Goal: Task Accomplishment & Management: Use online tool/utility

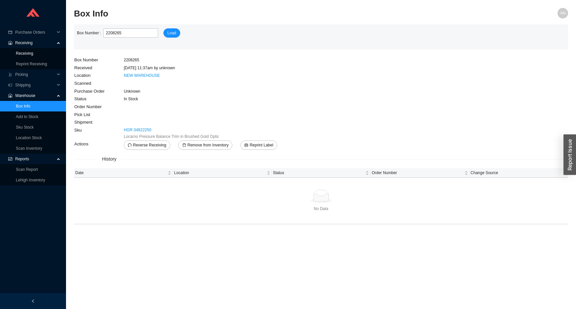
drag, startPoint x: 0, startPoint y: 0, endPoint x: 65, endPoint y: 41, distance: 76.7
click at [31, 54] on link "Receiving" at bounding box center [24, 53] width 17 height 5
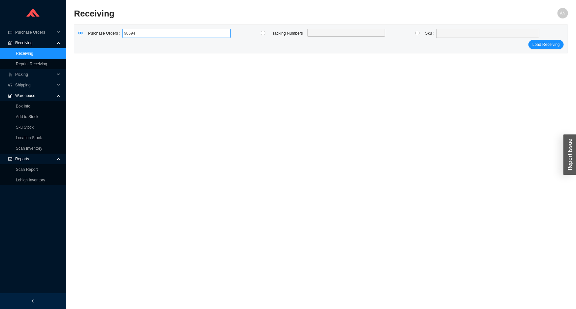
type input "985942"
click button "Load Receiving" at bounding box center [545, 44] width 35 height 9
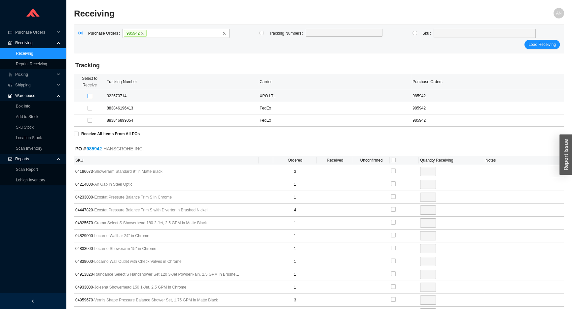
click at [89, 96] on input "checkbox" at bounding box center [89, 96] width 5 height 5
checkbox input "true"
type input "3"
checkbox input "true"
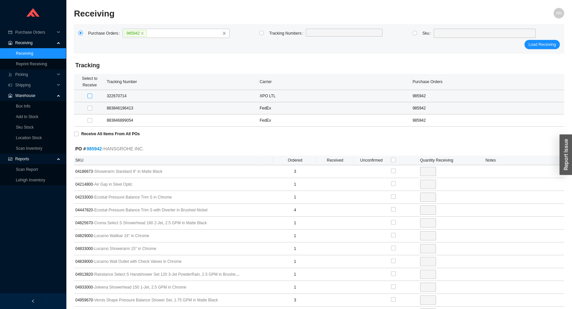
type input "1"
checkbox input "true"
type input "1"
checkbox input "true"
type input "4"
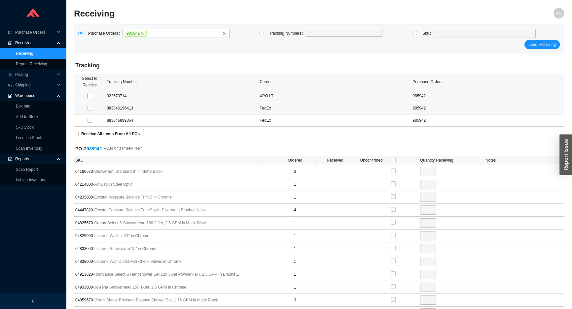
checkbox input "true"
type input "1"
checkbox input "true"
type input "1"
checkbox input "true"
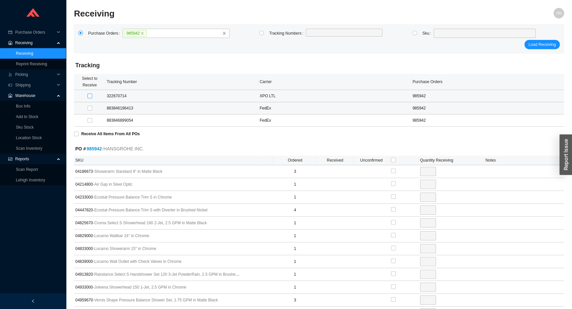
type input "1"
checkbox input "true"
type input "3"
checkbox input "true"
type input "1"
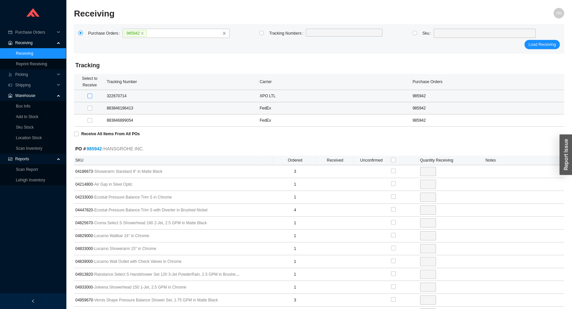
checkbox input "true"
type input "1"
checkbox input "true"
type input "4"
checkbox input "true"
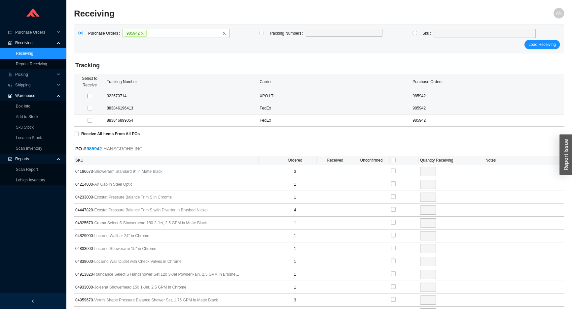
type input "2"
checkbox input "true"
type input "1"
checkbox input "true"
type input "1"
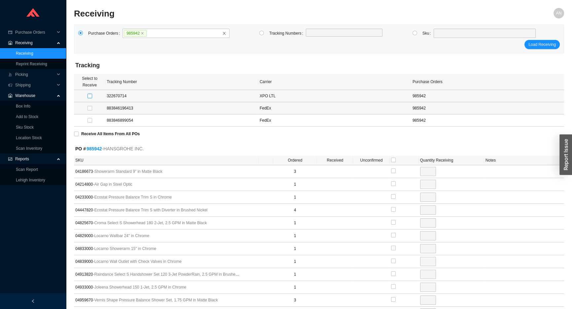
checkbox input "true"
type input "1"
checkbox input "true"
type input "2"
checkbox input "true"
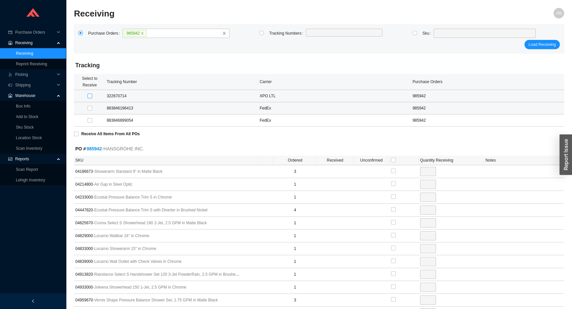
type input "1"
checkbox input "true"
type input "1"
checkbox input "true"
type input "1"
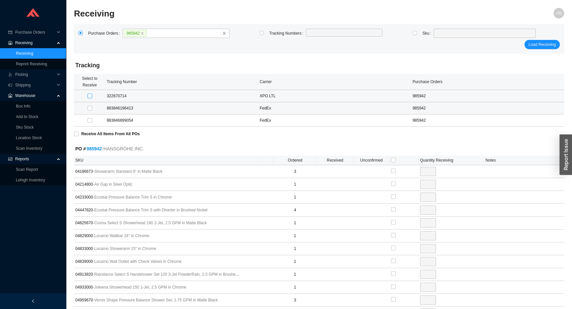
checkbox input "true"
type input "1"
checkbox input "true"
type input "1"
checkbox input "true"
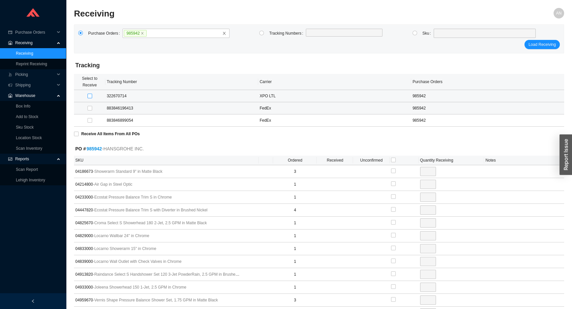
type input "2"
checkbox input "true"
type input "1"
checkbox input "true"
type input "6"
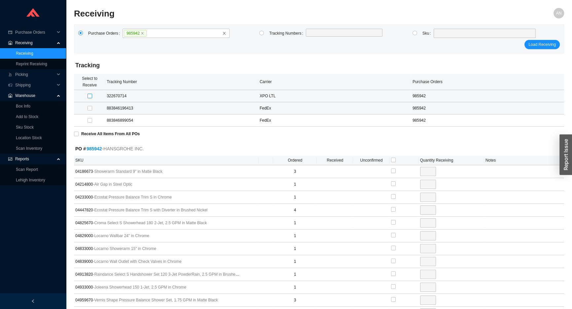
checkbox input "true"
type input "2"
checkbox input "true"
type input "1"
checkbox input "true"
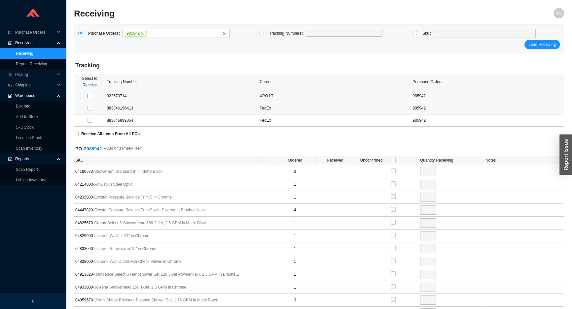
type input "2"
checkbox input "true"
type input "6"
checkbox input "true"
type input "3"
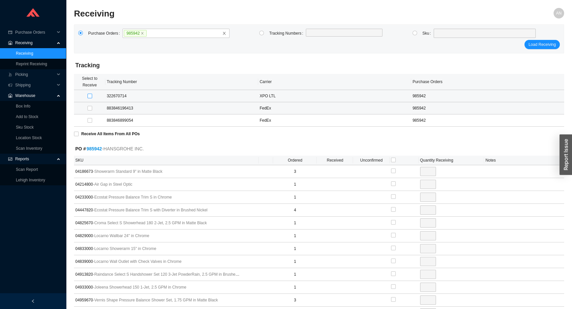
checkbox input "true"
type input "2"
checkbox input "true"
type input "3"
checkbox input "true"
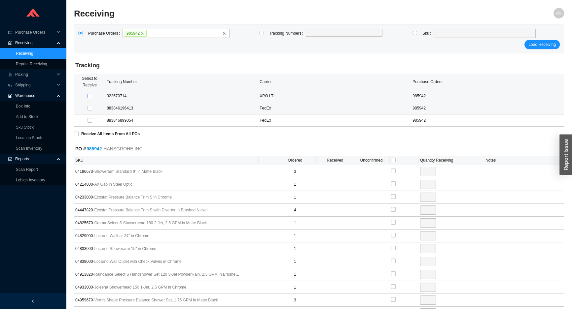
type input "1"
checkbox input "true"
type input "1"
checkbox input "true"
type input "1"
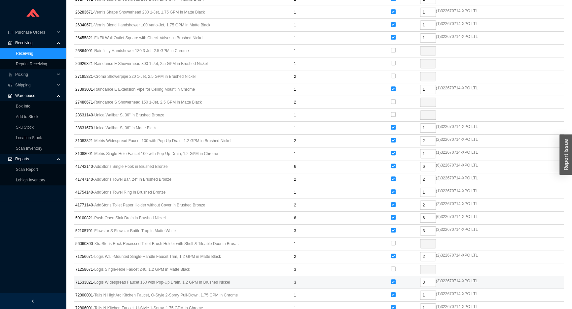
scroll to position [532, 0]
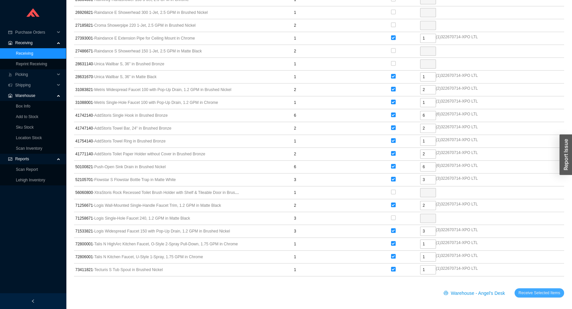
click at [522, 290] on span "Receive Selected Items" at bounding box center [539, 293] width 42 height 7
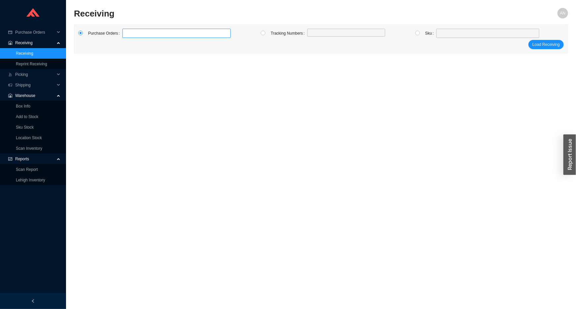
click at [127, 33] on label at bounding box center [176, 33] width 108 height 9
click at [127, 33] on input at bounding box center [125, 33] width 5 height 7
type input "984570"
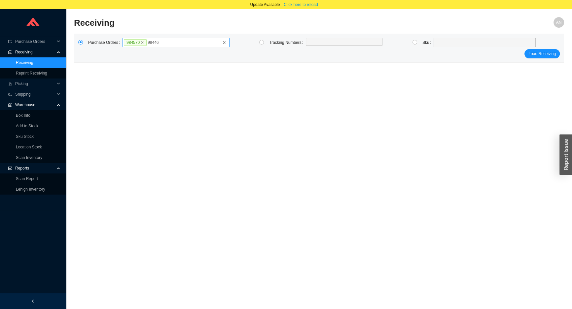
type input "984465"
click button "Load Receiving" at bounding box center [541, 53] width 35 height 9
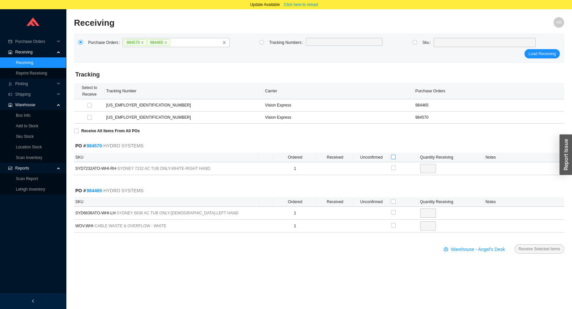
click at [393, 155] on input "checkbox" at bounding box center [393, 157] width 5 height 5
checkbox input "true"
type input "1"
click at [393, 201] on input "checkbox" at bounding box center [393, 201] width 5 height 5
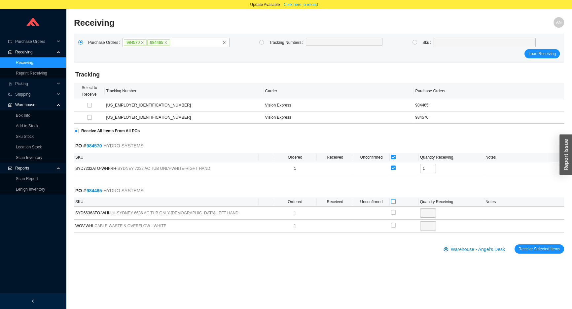
checkbox input "true"
type input "1"
checkbox input "true"
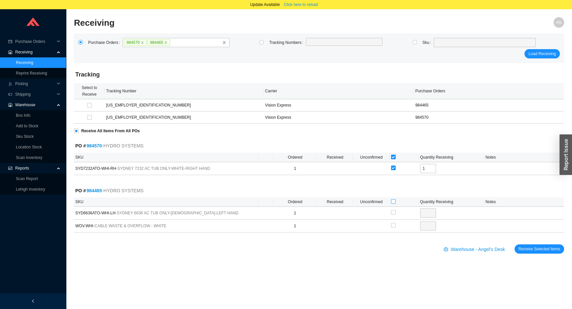
type input "1"
click at [523, 250] on span "Receive Selected Items" at bounding box center [539, 249] width 42 height 7
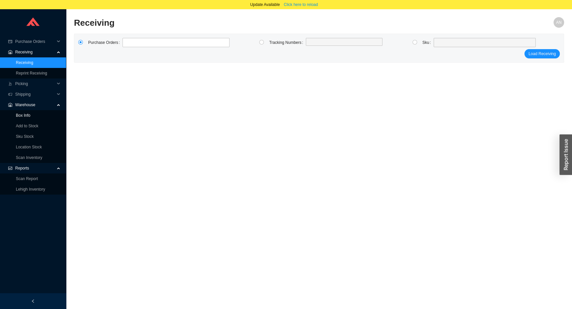
click at [28, 117] on link "Box Info" at bounding box center [23, 115] width 15 height 5
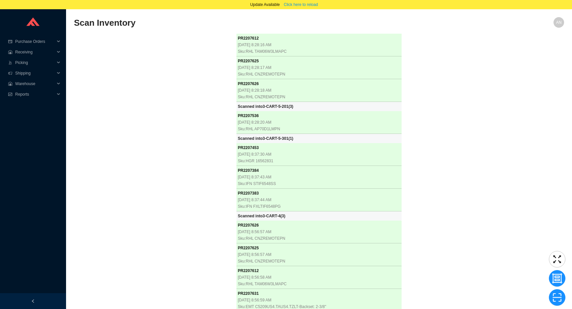
click at [157, 124] on div "PR 2207612 [DATE] 8:28:16 AM Sku: RHL TAM06W3LMAPC PR 2207625 [DATE] 8:28:17 AM…" at bounding box center [319, 173] width 490 height 278
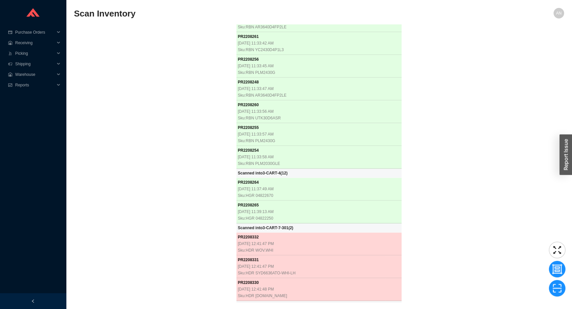
drag, startPoint x: 90, startPoint y: 188, endPoint x: 102, endPoint y: 170, distance: 22.2
click at [93, 183] on div "PR 2207612 8/25/2025, 8:28:16 AM Sku: RHL TAM06W3LMAPC PR 2207625 8/25/2025, 8:…" at bounding box center [319, 163] width 490 height 278
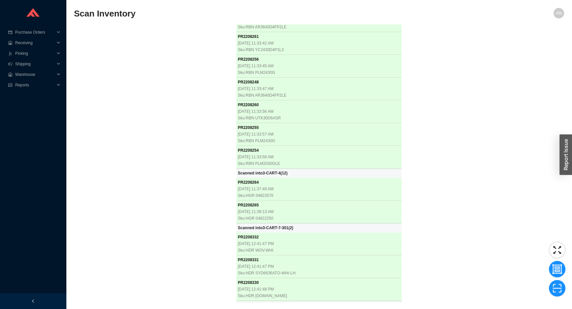
scroll to position [7507, 0]
drag, startPoint x: 152, startPoint y: 138, endPoint x: 156, endPoint y: 139, distance: 4.0
click at [155, 138] on div "PR 2207612 8/25/2025, 8:28:16 AM Sku: RHL TAM06W3LMAPC PR 2207625 8/25/2025, 8:…" at bounding box center [319, 163] width 490 height 278
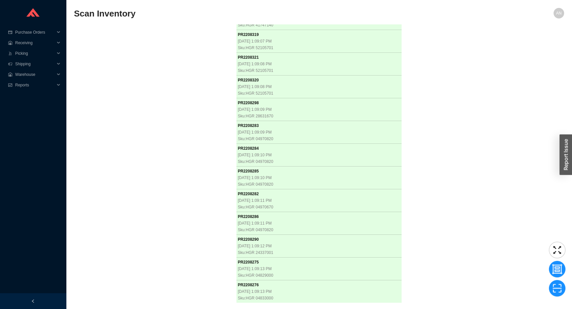
scroll to position [9145, 0]
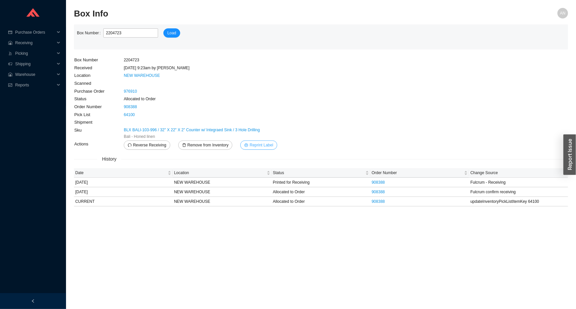
click at [265, 145] on span "Reprint Label" at bounding box center [261, 145] width 23 height 7
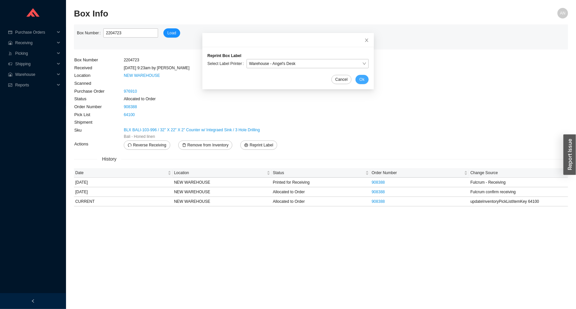
click at [357, 75] on button "Ok" at bounding box center [361, 79] width 13 height 9
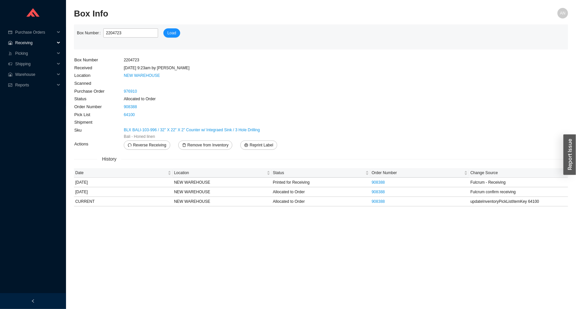
click at [30, 43] on span "Receiving" at bounding box center [35, 43] width 40 height 11
click at [33, 54] on link "Receiving" at bounding box center [24, 53] width 17 height 5
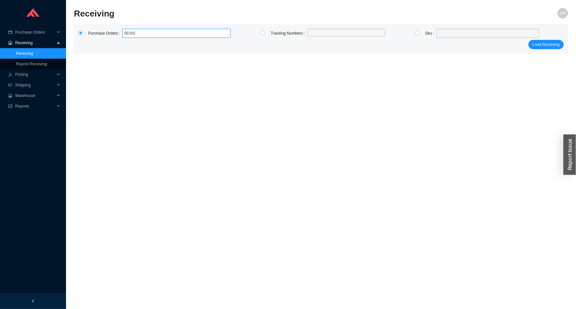
type input "982684"
click button "Load Receiving" at bounding box center [545, 44] width 35 height 9
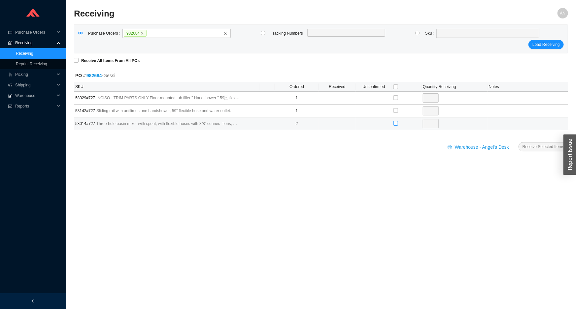
click at [394, 124] on input "checkbox" at bounding box center [395, 123] width 5 height 5
checkbox input "true"
type input "2"
click at [534, 148] on span "Receive Selected Items" at bounding box center [544, 147] width 42 height 7
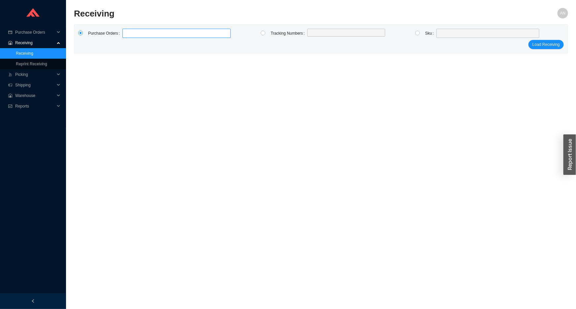
click at [136, 35] on label at bounding box center [176, 33] width 108 height 9
click at [128, 35] on input at bounding box center [125, 33] width 5 height 7
type input "985712"
type input "985620"
type input "985722"
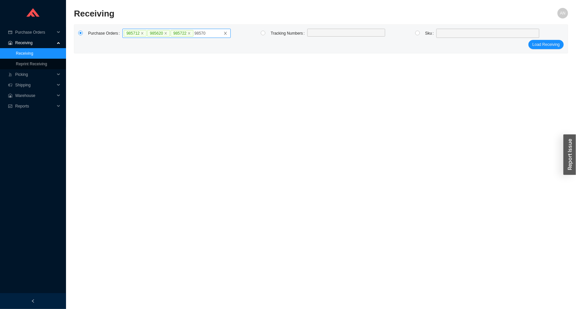
type input "985709"
type input "983076"
type input "983559"
type input "983556"
type input "985610"
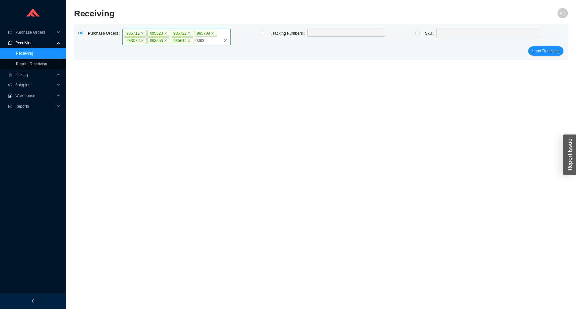
type input "986065"
type input "986085"
type input "975381"
type input "975512"
type input "985054"
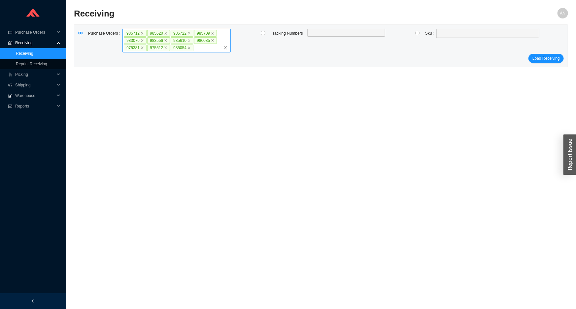
click button "Load Receiving" at bounding box center [545, 58] width 35 height 9
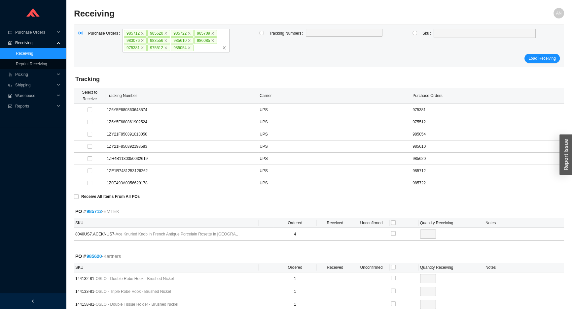
click button "Load Receiving" at bounding box center [541, 58] width 35 height 9
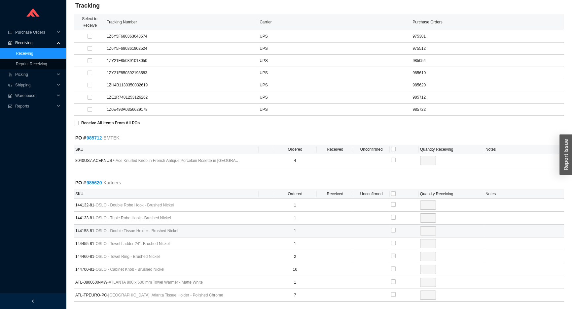
scroll to position [150, 0]
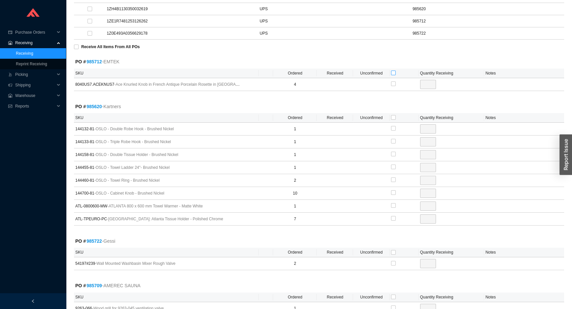
click at [393, 72] on input "checkbox" at bounding box center [393, 73] width 5 height 5
checkbox input "true"
type input "4"
click at [393, 126] on input "checkbox" at bounding box center [393, 128] width 5 height 5
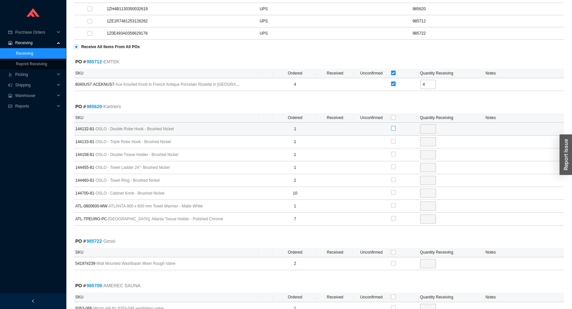
checkbox input "true"
type input "1"
click at [392, 140] on input "checkbox" at bounding box center [393, 141] width 5 height 5
checkbox input "true"
type input "1"
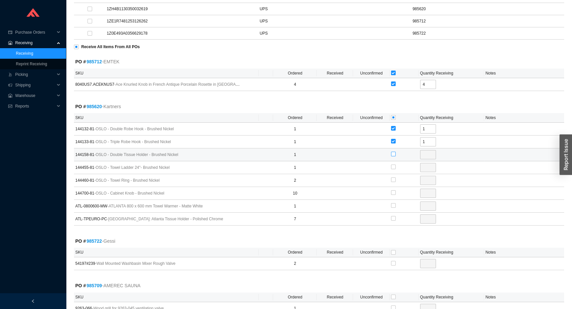
click at [393, 152] on input "checkbox" at bounding box center [393, 154] width 5 height 5
checkbox input "true"
type input "1"
click at [393, 166] on input "checkbox" at bounding box center [393, 167] width 5 height 5
checkbox input "true"
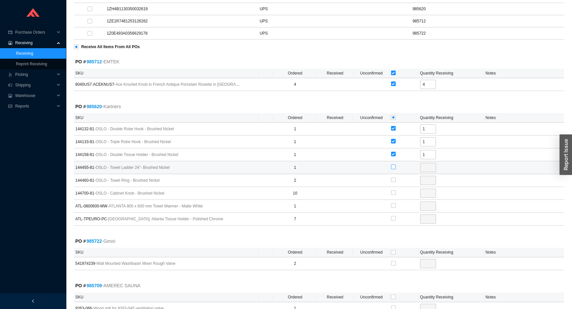
type input "1"
click at [392, 177] on label at bounding box center [393, 180] width 5 height 7
click at [392, 178] on input "checkbox" at bounding box center [393, 180] width 5 height 5
checkbox input "true"
type input "2"
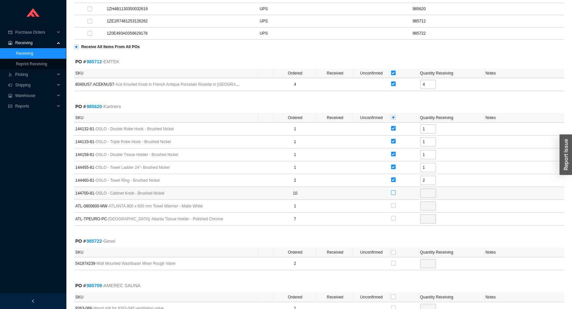
click at [392, 194] on input "checkbox" at bounding box center [393, 192] width 5 height 5
checkbox input "true"
type input "10"
click at [392, 205] on input "checkbox" at bounding box center [393, 205] width 5 height 5
checkbox input "true"
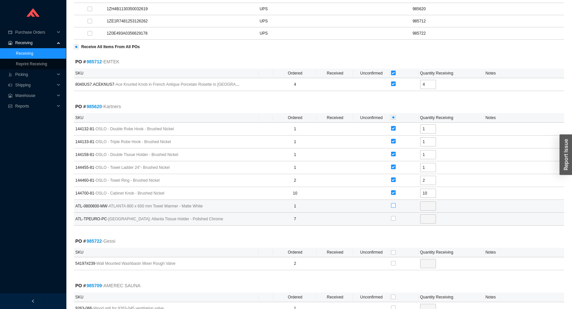
type input "1"
click at [393, 218] on input "checkbox" at bounding box center [393, 218] width 5 height 5
checkbox input "true"
type input "7"
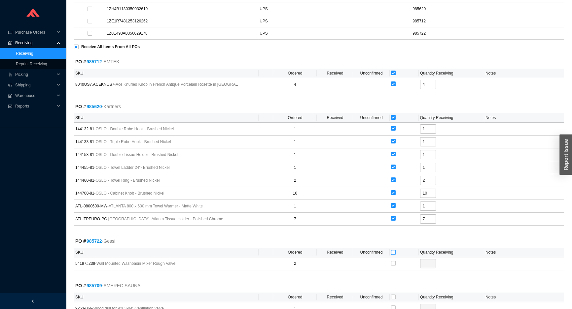
click at [391, 252] on input "checkbox" at bounding box center [393, 252] width 5 height 5
checkbox input "true"
type input "2"
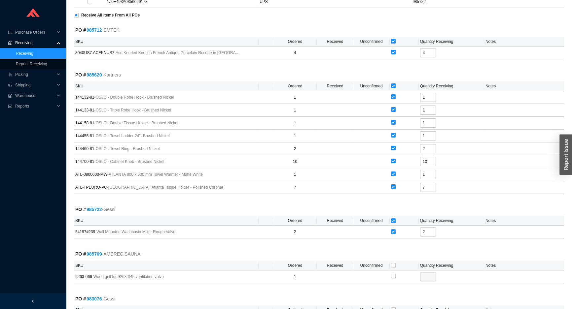
scroll to position [330, 0]
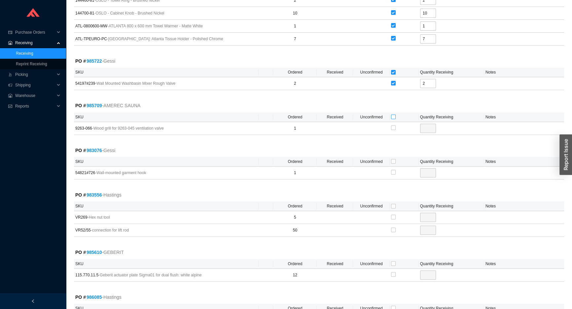
click at [391, 116] on input "checkbox" at bounding box center [393, 117] width 5 height 5
checkbox input "true"
type input "1"
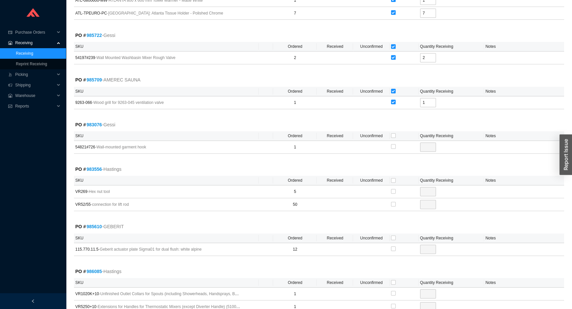
scroll to position [450, 0]
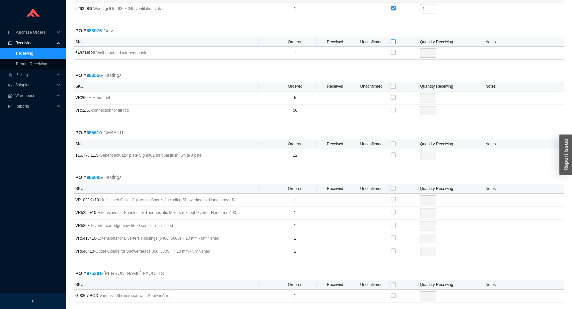
click at [392, 39] on input "checkbox" at bounding box center [393, 41] width 5 height 5
checkbox input "true"
type input "1"
click at [394, 143] on input "checkbox" at bounding box center [393, 144] width 5 height 5
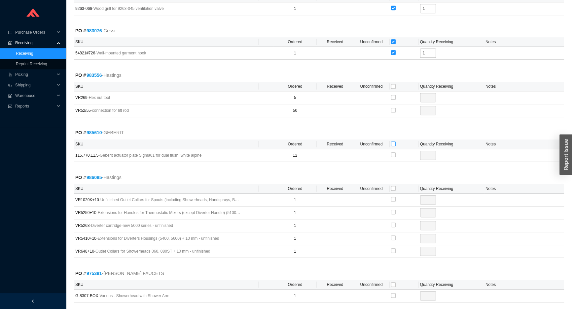
checkbox input "true"
type input "12"
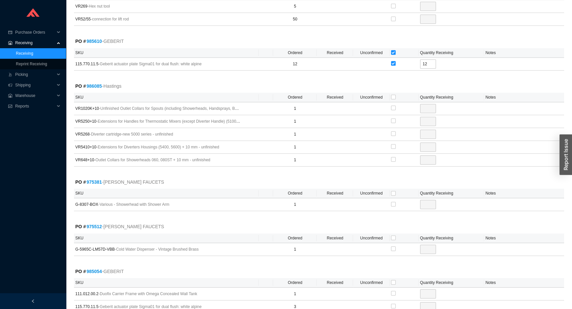
scroll to position [540, 0]
click at [393, 98] on input "checkbox" at bounding box center [393, 98] width 5 height 5
checkbox input "true"
type input "1"
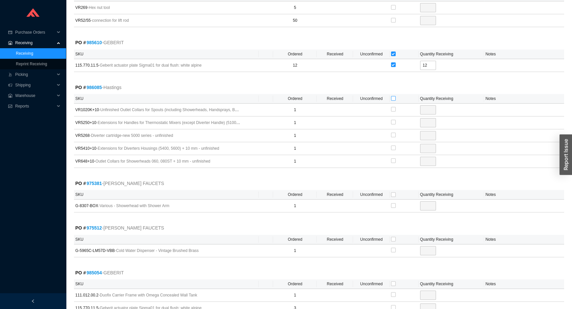
checkbox input "true"
type input "1"
checkbox input "true"
type input "1"
checkbox input "true"
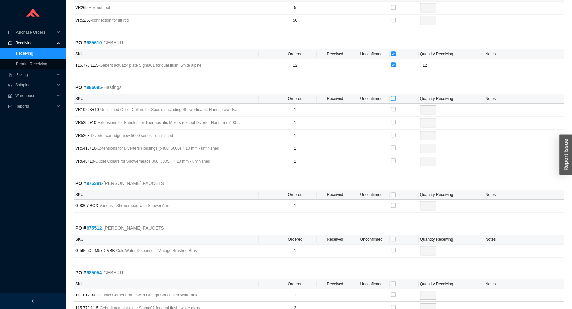
type input "1"
checkbox input "true"
type input "1"
click at [393, 160] on input "checkbox" at bounding box center [393, 160] width 5 height 5
checkbox input "false"
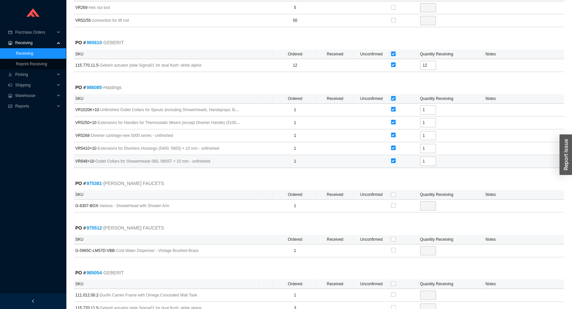
checkbox input "false"
click at [393, 193] on input "checkbox" at bounding box center [393, 194] width 5 height 5
checkbox input "true"
type input "1"
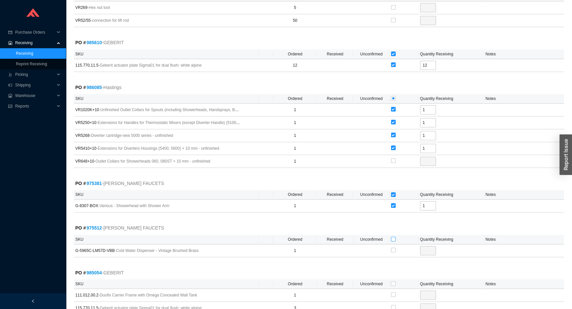
click at [392, 238] on input "checkbox" at bounding box center [393, 239] width 5 height 5
checkbox input "true"
type input "1"
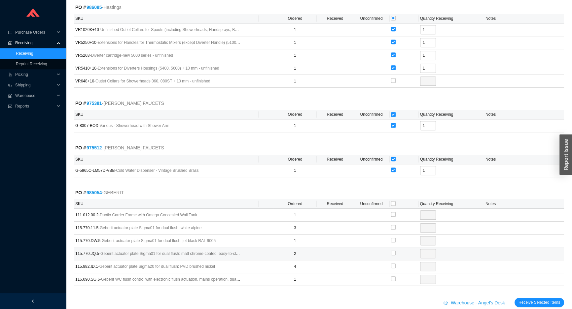
scroll to position [630, 0]
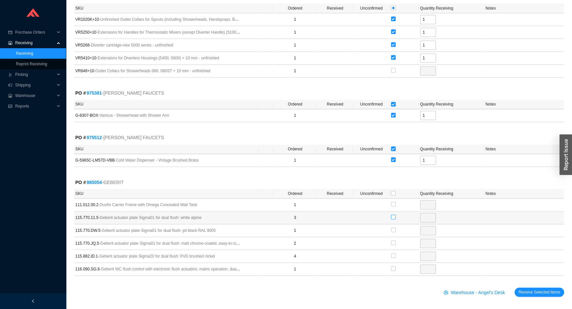
click at [394, 215] on input "checkbox" at bounding box center [393, 217] width 5 height 5
checkbox input "true"
type input "3"
click at [514, 288] on button "Receive Selected Items" at bounding box center [539, 292] width 50 height 9
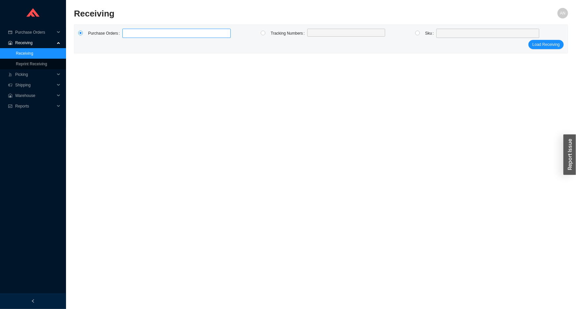
click at [123, 33] on input at bounding box center [125, 33] width 5 height 7
type input "985492"
type input "984905"
type input "982379"
type input "983363"
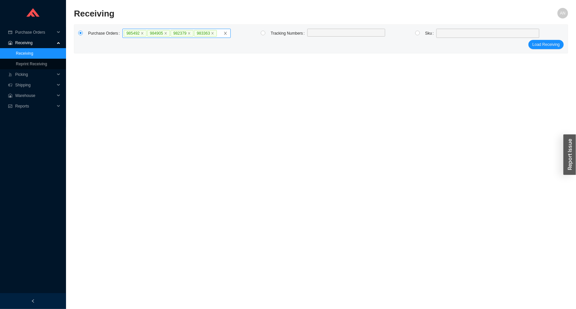
click button "Load Receiving" at bounding box center [545, 44] width 35 height 9
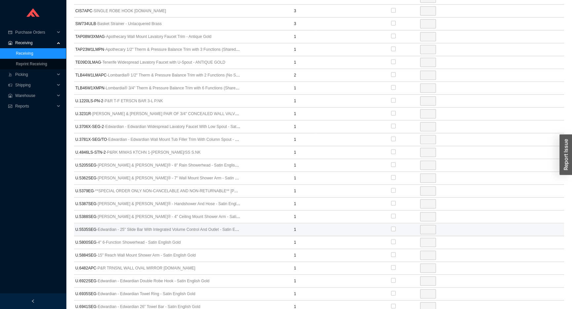
scroll to position [690, 0]
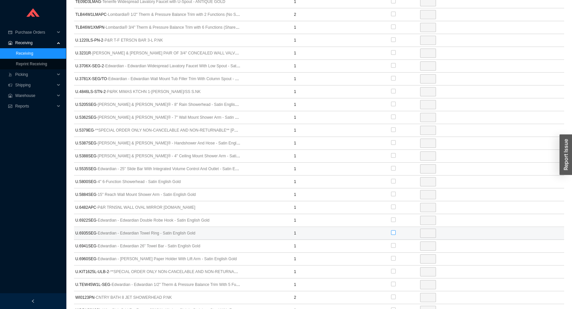
click at [394, 231] on input "checkbox" at bounding box center [393, 232] width 5 height 5
checkbox input "true"
type input "1"
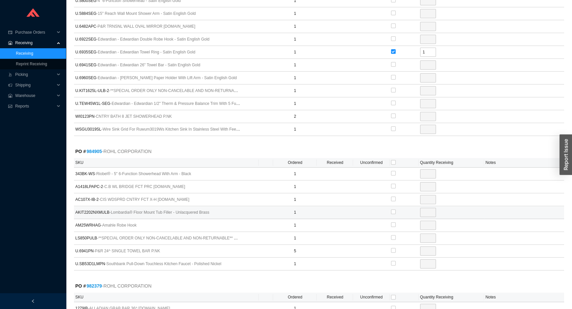
scroll to position [900, 0]
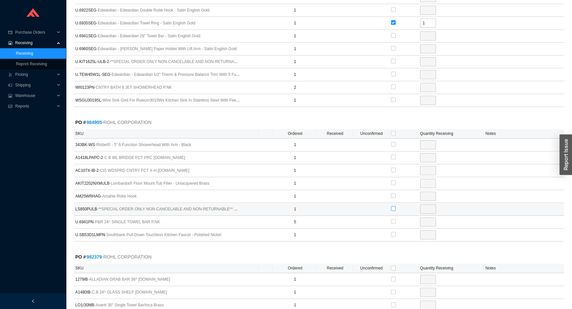
click at [393, 206] on input "checkbox" at bounding box center [393, 208] width 5 height 5
checkbox input "true"
type input "1"
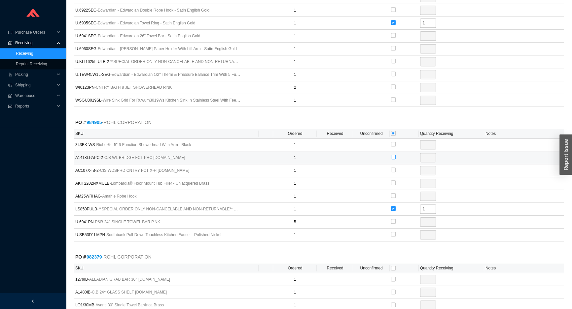
click at [393, 155] on input "checkbox" at bounding box center [393, 157] width 5 height 5
checkbox input "true"
type input "1"
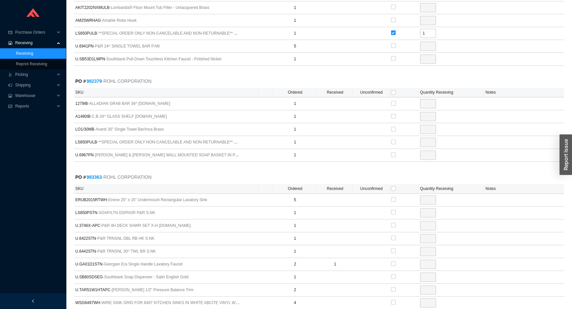
scroll to position [1080, 0]
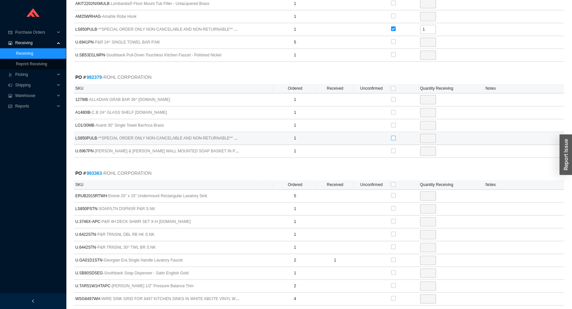
click at [392, 136] on input "checkbox" at bounding box center [393, 138] width 5 height 5
checkbox input "true"
type input "1"
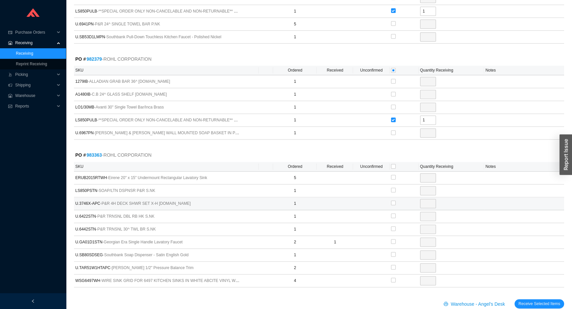
scroll to position [1108, 0]
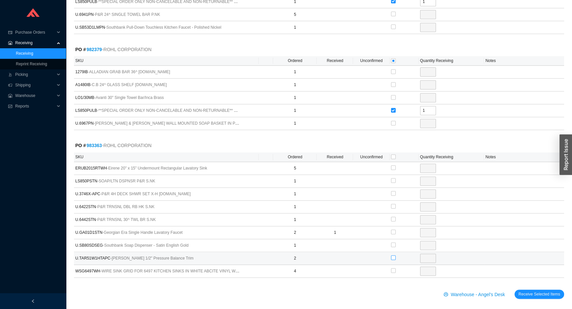
click at [393, 255] on input "checkbox" at bounding box center [393, 257] width 5 height 5
checkbox input "true"
type input "2"
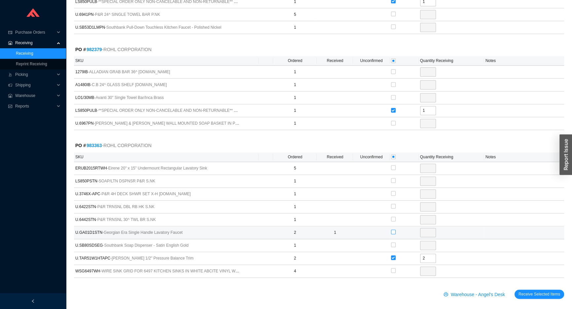
click at [394, 230] on input "checkbox" at bounding box center [393, 232] width 5 height 5
checkbox input "true"
type input "1"
click at [536, 291] on span "Receive Selected Items" at bounding box center [539, 294] width 42 height 7
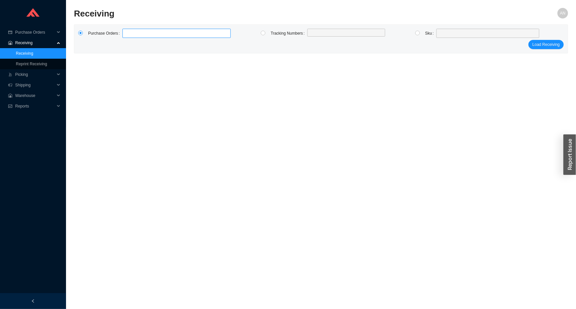
click at [154, 36] on label at bounding box center [176, 33] width 108 height 9
click at [128, 36] on input at bounding box center [125, 33] width 5 height 7
type input "982379"
click button "Load Receiving" at bounding box center [545, 44] width 35 height 9
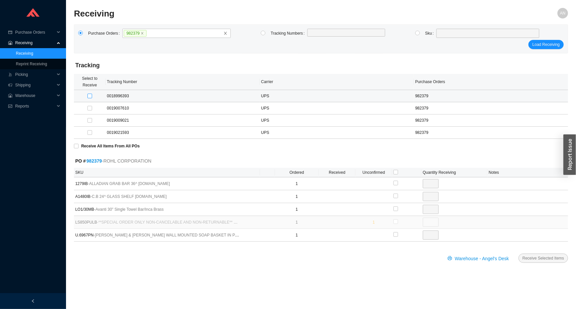
click at [90, 97] on input "checkbox" at bounding box center [89, 96] width 5 height 5
checkbox input "true"
type input "1"
click at [90, 97] on input "checkbox" at bounding box center [89, 96] width 5 height 5
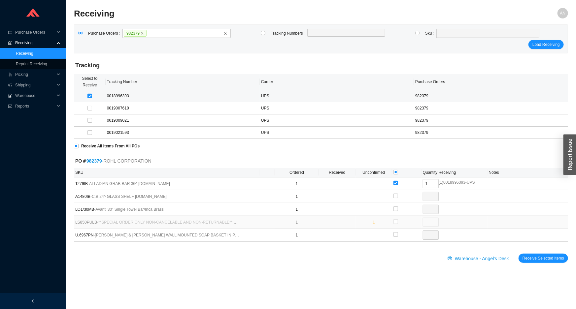
checkbox input "false"
click at [90, 107] on input "checkbox" at bounding box center [89, 108] width 5 height 5
checkbox input "true"
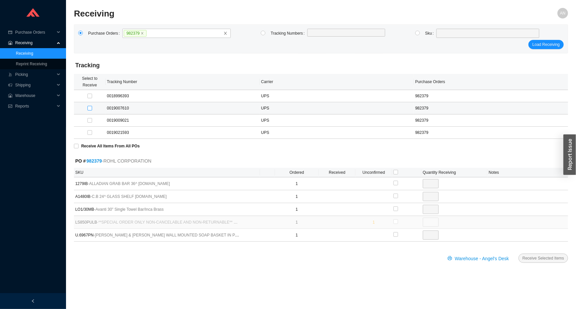
type input "1"
click at [90, 97] on input "checkbox" at bounding box center [89, 96] width 5 height 5
checkbox input "true"
type input "1"
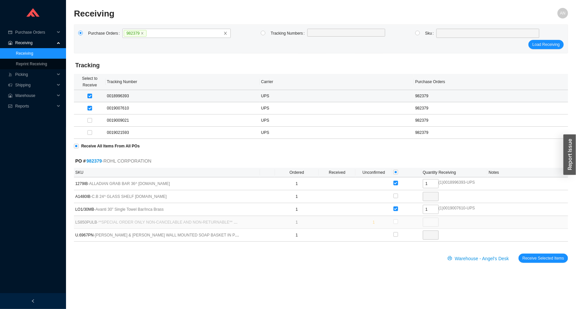
click at [90, 97] on input "checkbox" at bounding box center [89, 96] width 5 height 5
checkbox input "false"
click at [89, 109] on input "checkbox" at bounding box center [89, 108] width 5 height 5
checkbox input "false"
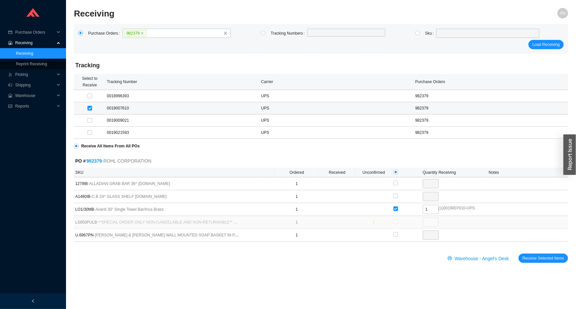
checkbox input "false"
click at [88, 120] on input "checkbox" at bounding box center [89, 120] width 5 height 5
checkbox input "true"
type input "0"
click at [91, 133] on input "checkbox" at bounding box center [89, 132] width 5 height 5
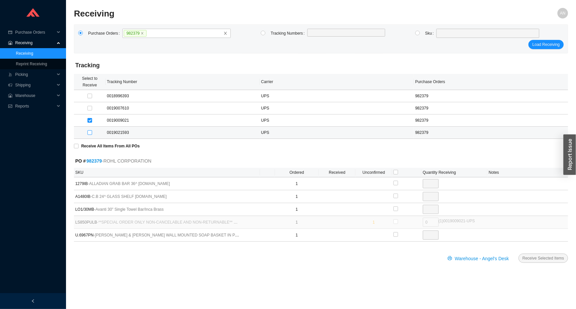
checkbox input "true"
type input "1"
click at [91, 133] on input "checkbox" at bounding box center [89, 132] width 5 height 5
checkbox input "false"
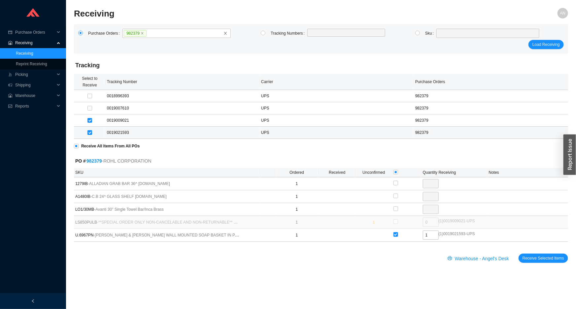
checkbox input "false"
click at [90, 120] on input "checkbox" at bounding box center [89, 120] width 5 height 5
checkbox input "false"
click at [141, 32] on icon "close" at bounding box center [142, 33] width 3 height 3
click at [147, 32] on input "982379" at bounding box center [149, 33] width 5 height 7
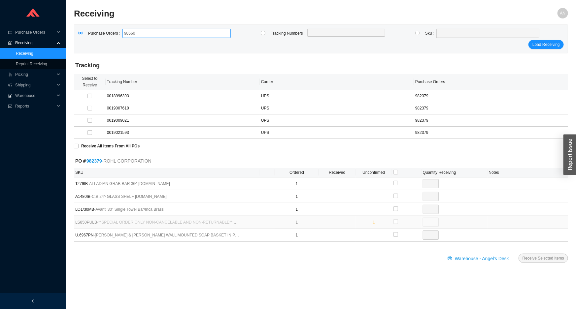
type input "985608"
click button "Load Receiving" at bounding box center [545, 44] width 35 height 9
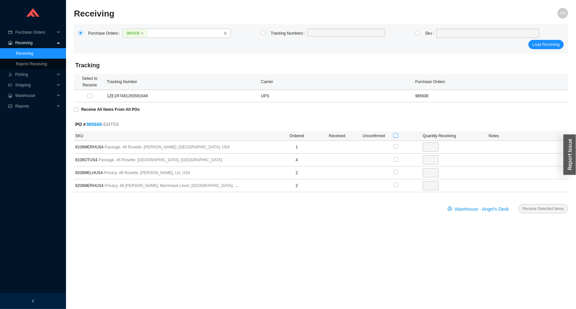
click at [396, 135] on input "checkbox" at bounding box center [395, 135] width 5 height 5
checkbox input "true"
type input "1"
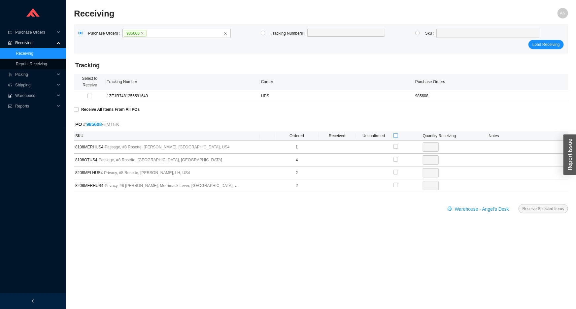
checkbox input "true"
type input "4"
checkbox input "true"
type input "2"
checkbox input "true"
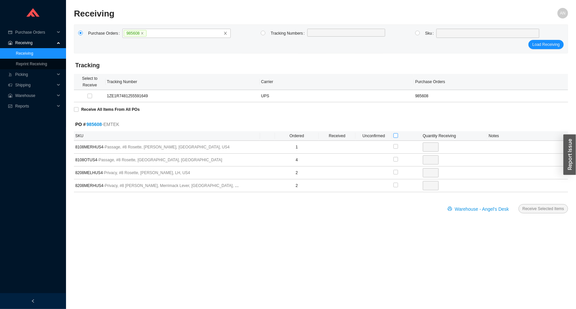
type input "2"
click at [537, 211] on span "Receive Selected Items" at bounding box center [544, 209] width 42 height 7
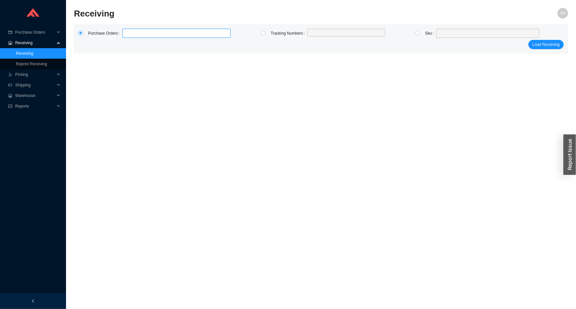
click at [168, 37] on label at bounding box center [176, 33] width 108 height 9
click at [128, 37] on input at bounding box center [125, 33] width 5 height 7
type input "982379"
click button "Load Receiving" at bounding box center [545, 44] width 35 height 9
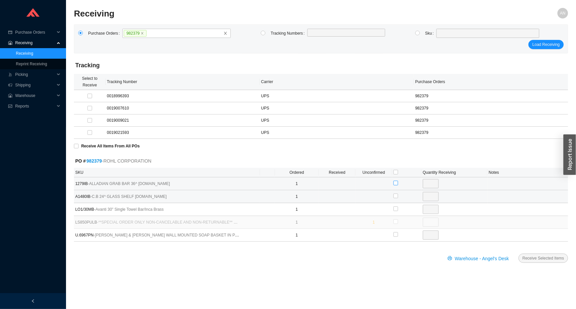
drag, startPoint x: 395, startPoint y: 182, endPoint x: 404, endPoint y: 198, distance: 18.5
click at [396, 182] on input "checkbox" at bounding box center [395, 183] width 5 height 5
checkbox input "true"
type input "1"
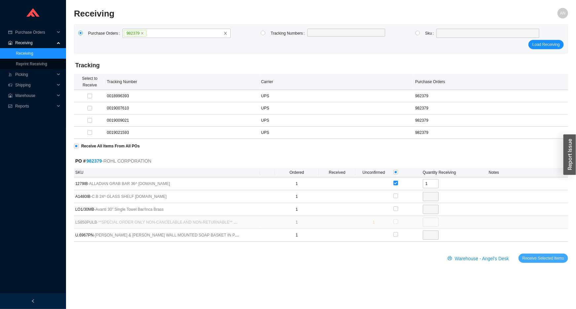
click at [542, 259] on span "Receive Selected Items" at bounding box center [544, 258] width 42 height 7
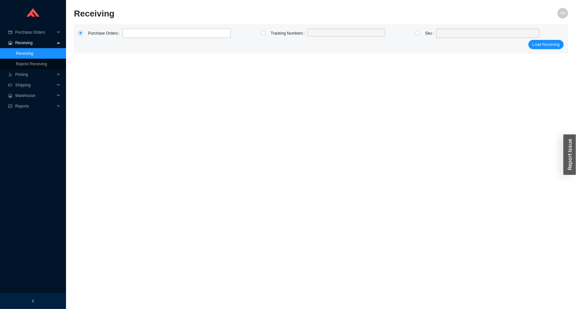
click at [415, 33] on div at bounding box center [406, 34] width 38 height 10
click at [448, 36] on span at bounding box center [488, 33] width 98 height 9
drag, startPoint x: 418, startPoint y: 33, endPoint x: 436, endPoint y: 33, distance: 17.8
click at [419, 33] on input "radio" at bounding box center [417, 33] width 5 height 5
radio input "true"
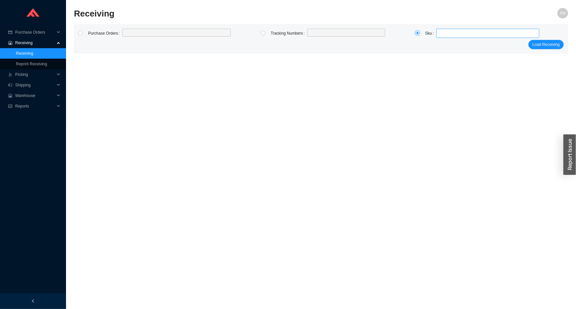
click at [447, 33] on span at bounding box center [488, 33] width 98 height 9
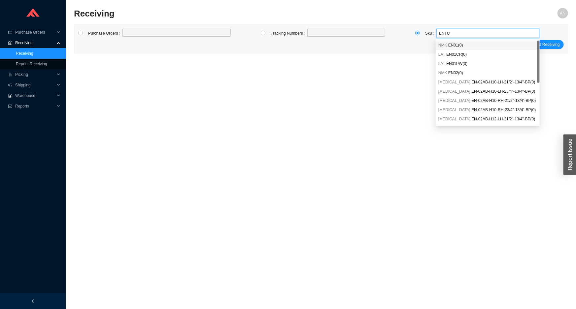
type input "ENTUB"
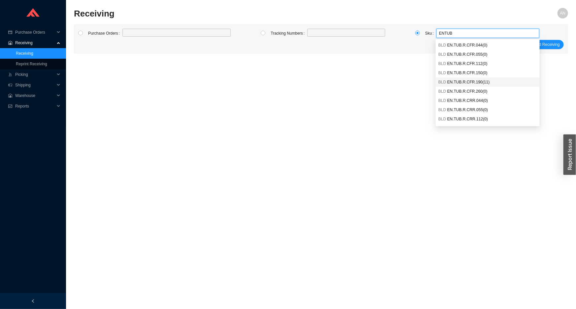
click at [468, 82] on span "EN.TUB.R.CFR.190 ( 11 )" at bounding box center [468, 82] width 43 height 5
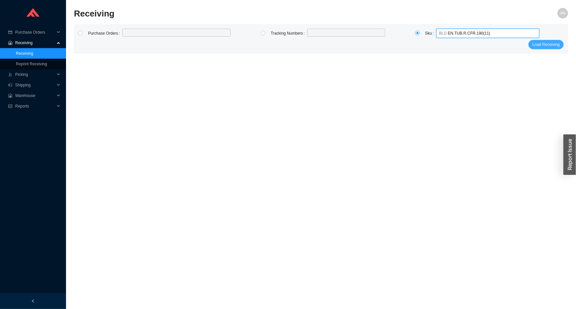
click at [545, 44] on span "Load Receiving" at bounding box center [545, 44] width 27 height 7
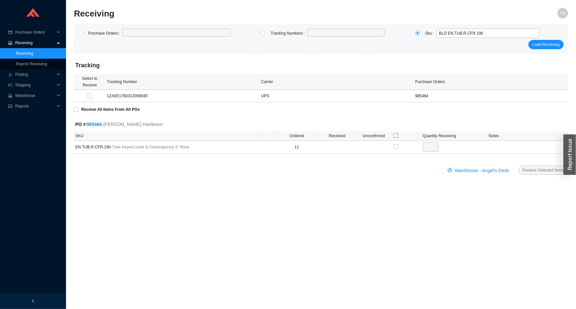
click at [396, 135] on input "checkbox" at bounding box center [395, 135] width 5 height 5
checkbox input "true"
type input "11"
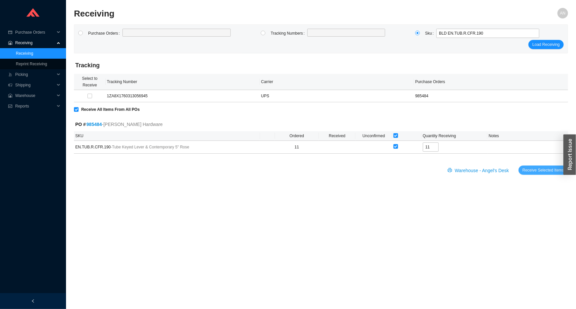
click at [528, 171] on span "Receive Selected Items" at bounding box center [544, 170] width 42 height 7
radio input "true"
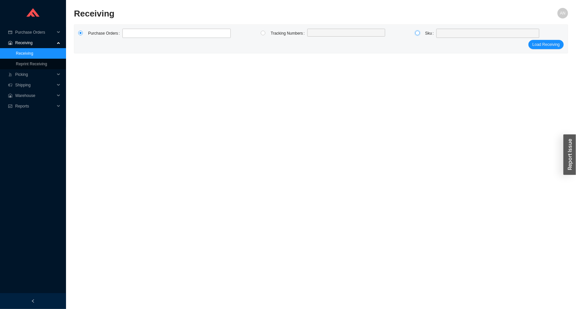
click at [418, 34] on input "radio" at bounding box center [417, 33] width 5 height 5
radio input "true"
click at [448, 33] on span at bounding box center [488, 33] width 98 height 9
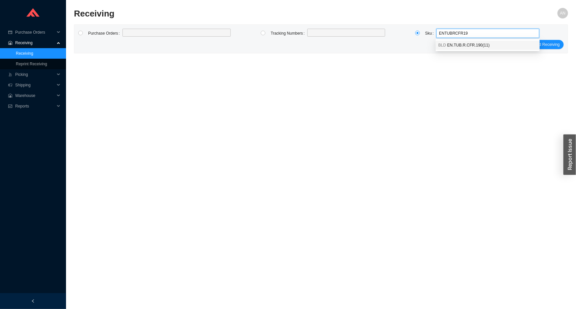
type input "ENTUBRCFR19"
click at [130, 31] on label at bounding box center [176, 33] width 108 height 8
drag, startPoint x: 81, startPoint y: 33, endPoint x: 91, endPoint y: 33, distance: 9.9
click at [83, 33] on label at bounding box center [83, 33] width 10 height 9
click at [83, 33] on input "radio" at bounding box center [80, 33] width 5 height 5
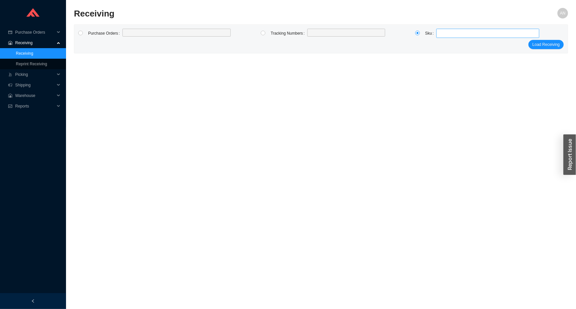
radio input "true"
type input "985843"
type input "985787"
click button "Load Receiving" at bounding box center [545, 44] width 35 height 9
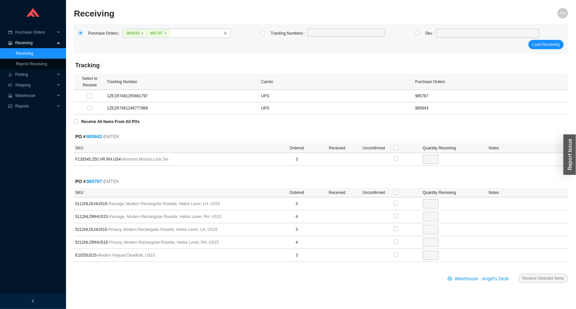
click at [393, 146] on th at bounding box center [406, 149] width 29 height 10
drag, startPoint x: 396, startPoint y: 191, endPoint x: 396, endPoint y: 186, distance: 4.3
click at [396, 190] on input "checkbox" at bounding box center [395, 192] width 5 height 5
checkbox input "true"
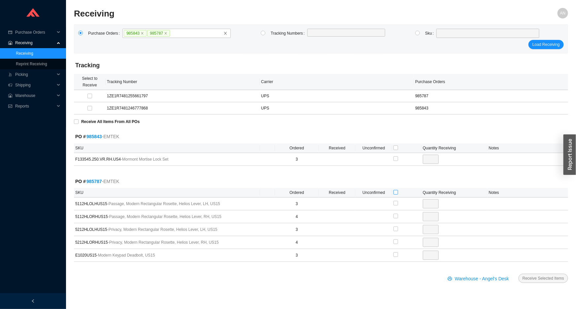
type input "3"
checkbox input "true"
type input "4"
checkbox input "true"
type input "3"
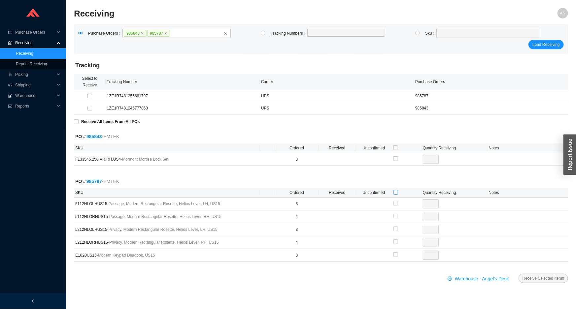
checkbox input "true"
type input "4"
checkbox input "true"
type input "3"
click at [396, 147] on input "checkbox" at bounding box center [395, 148] width 5 height 5
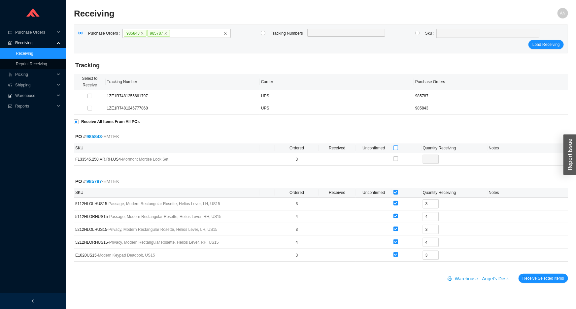
checkbox input "true"
type input "3"
click at [529, 279] on span "Receive Selected Items" at bounding box center [544, 278] width 42 height 7
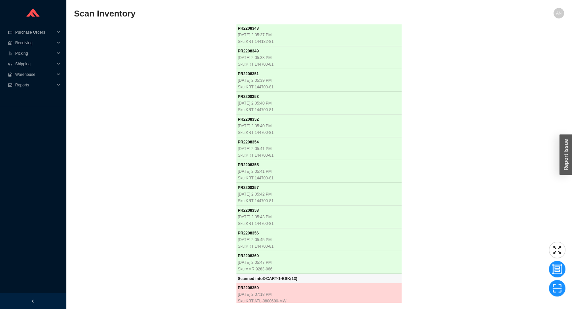
scroll to position [11106, 0]
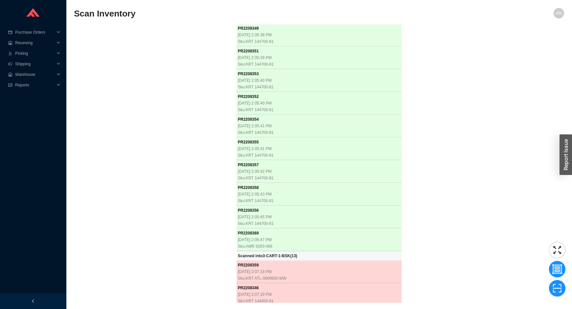
click at [93, 152] on div "PR 2207612 8/25/2025, 8:28:16 AM Sku: RHL TAM06W3LMAPC PR 2207625 8/25/2025, 8:…" at bounding box center [319, 163] width 490 height 278
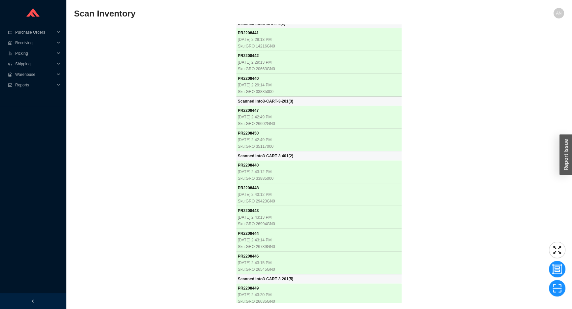
scroll to position [11393, 0]
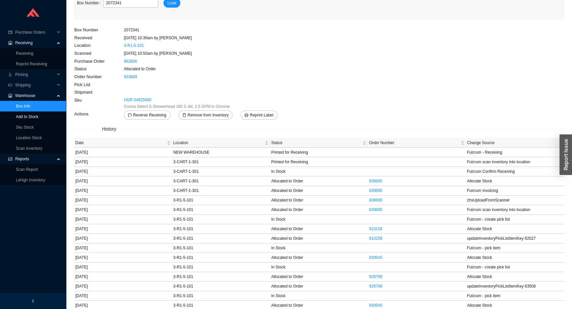
drag, startPoint x: 0, startPoint y: 0, endPoint x: 20, endPoint y: 114, distance: 115.7
click at [19, 116] on link "Add to Stock" at bounding box center [27, 117] width 22 height 5
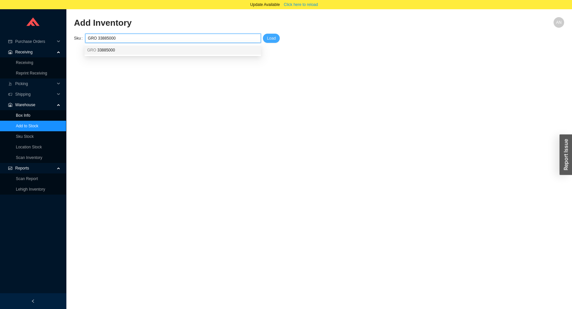
type input "GRO 33885000"
click at [272, 38] on span "Load" at bounding box center [271, 38] width 9 height 7
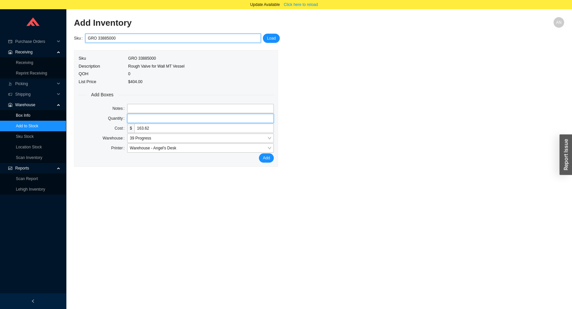
click at [135, 119] on input "tel" at bounding box center [200, 118] width 147 height 9
type input "1"
click at [259, 153] on button "Add" at bounding box center [266, 157] width 15 height 9
click at [125, 35] on input "GRO 33885000" at bounding box center [173, 38] width 170 height 9
type input "G"
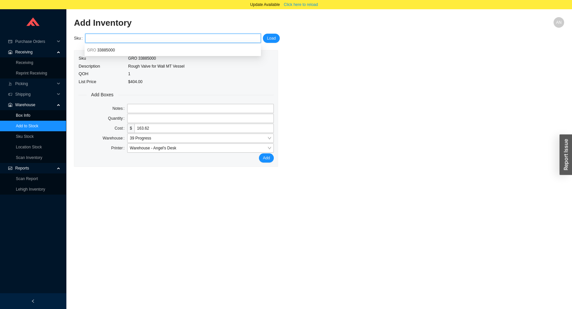
paste input "GRO 14216GN0"
type input "GRO 14216GN0"
click at [267, 39] on span "Load" at bounding box center [271, 38] width 9 height 7
click at [156, 118] on input "tel" at bounding box center [200, 118] width 147 height 9
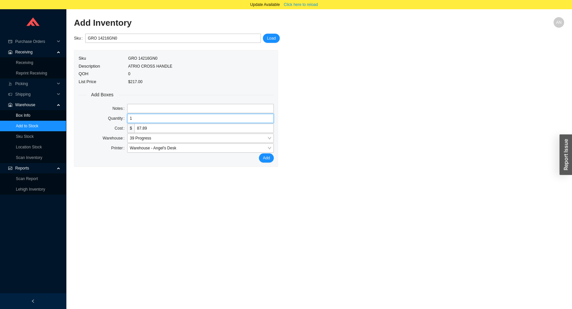
type input "1"
click at [259, 153] on button "Add" at bounding box center [266, 157] width 15 height 9
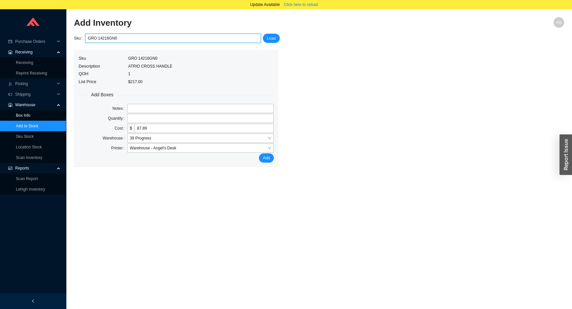
click at [131, 34] on input "GRO 14216GN0" at bounding box center [173, 38] width 170 height 9
type input "G"
paste input "GRO 20663GN0"
type input "GRO 20663GN0"
click at [273, 39] on span "Load" at bounding box center [271, 38] width 9 height 7
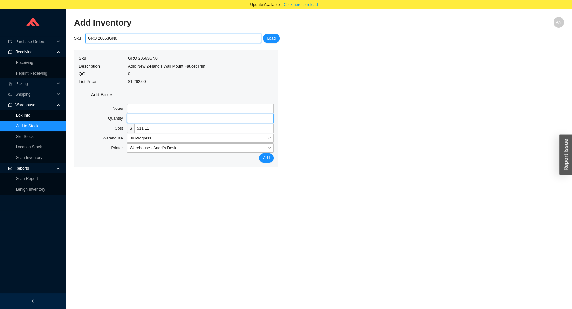
click at [147, 119] on input "tel" at bounding box center [200, 118] width 147 height 9
type input "1"
click at [259, 153] on button "Add" at bounding box center [266, 157] width 15 height 9
type input "G"
paste input "GRO 26994GN0"
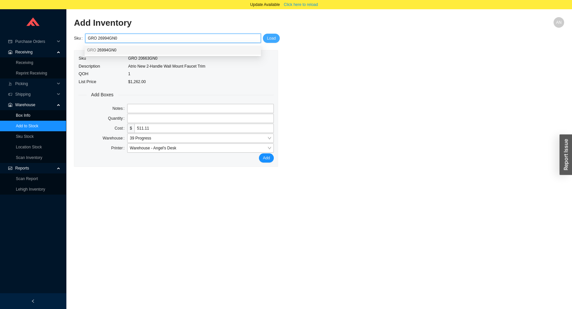
type input "GRO 26994GN0"
click at [276, 41] on button "Load" at bounding box center [271, 38] width 17 height 9
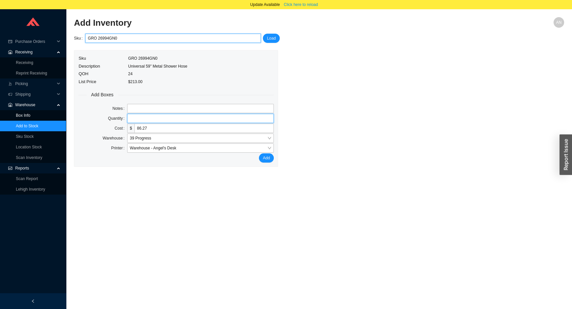
click at [136, 118] on input "tel" at bounding box center [200, 118] width 147 height 9
type input "1"
click at [259, 153] on button "Add" at bounding box center [266, 157] width 15 height 9
click at [115, 39] on input "GRO 26994GN0" at bounding box center [173, 38] width 170 height 9
type input "G"
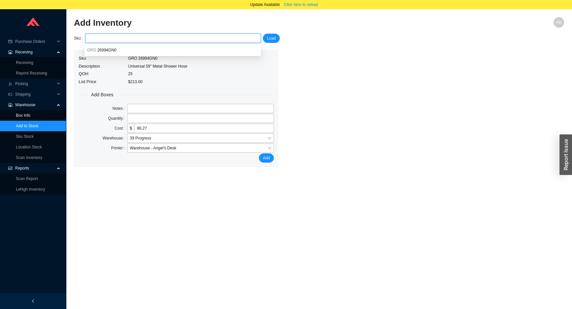
paste input "GRO 26789GN0"
type input "GRO 26789GN0"
click at [267, 39] on span "Load" at bounding box center [271, 38] width 9 height 7
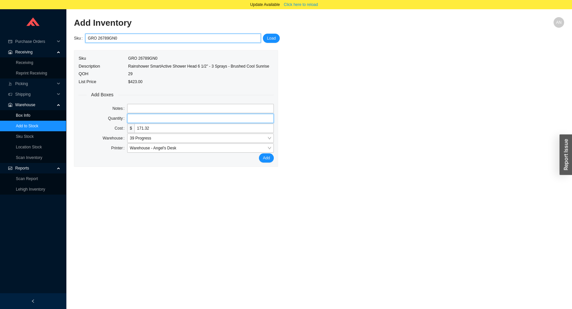
click at [139, 120] on input "tel" at bounding box center [200, 118] width 147 height 9
type input "1"
click at [259, 153] on button "Add" at bounding box center [266, 157] width 15 height 9
click at [118, 40] on input "GRO 26789GN0" at bounding box center [173, 38] width 170 height 9
type input "G"
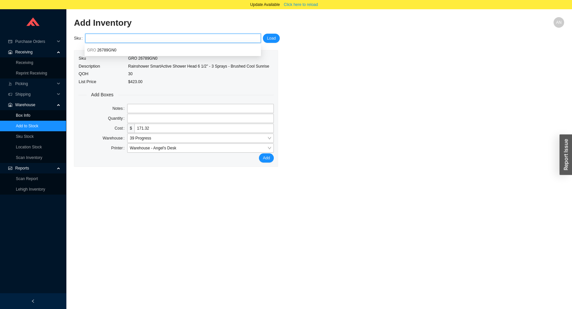
paste input "GRO 27412GN0"
type input "GRO 27412GN0"
click at [274, 37] on span "Load" at bounding box center [271, 38] width 9 height 7
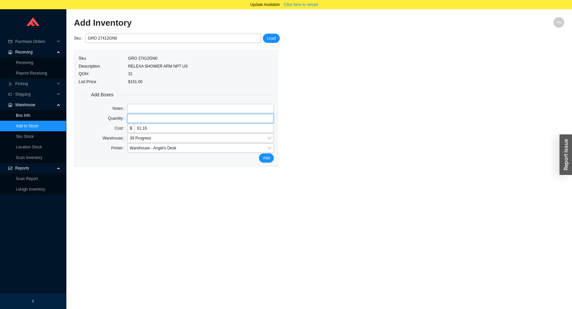
click at [140, 120] on input "tel" at bounding box center [200, 118] width 147 height 9
type input "1"
click at [259, 153] on button "Add" at bounding box center [266, 157] width 15 height 9
click at [124, 37] on input "GRO 27412GN0" at bounding box center [173, 38] width 170 height 9
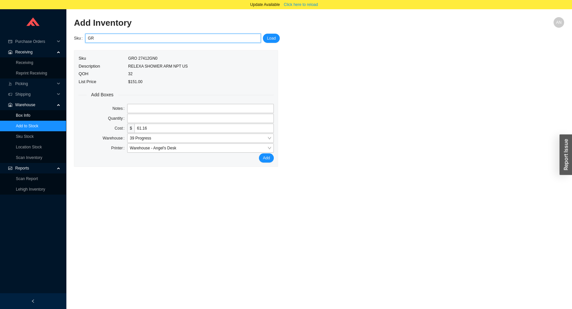
type input "G"
paste input "GRO 26545GN0"
type input "GRO 26545GN0"
click at [267, 36] on span "Load" at bounding box center [271, 38] width 9 height 7
click at [150, 119] on input "tel" at bounding box center [200, 118] width 147 height 9
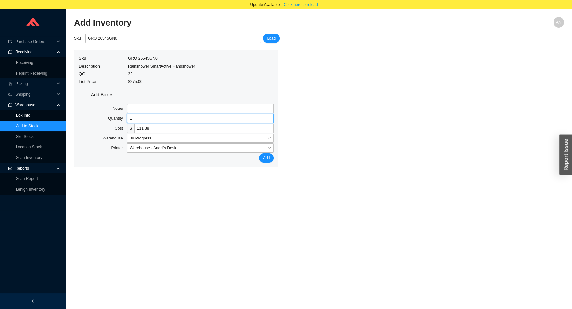
type input "1"
click at [259, 153] on button "Add" at bounding box center [266, 157] width 15 height 9
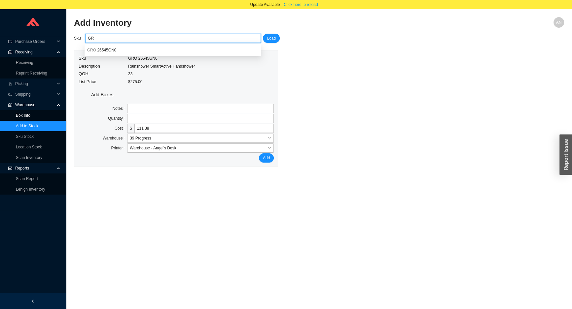
type input "G"
paste input "GRO 26602GN0"
type input "GRO 26602GN0"
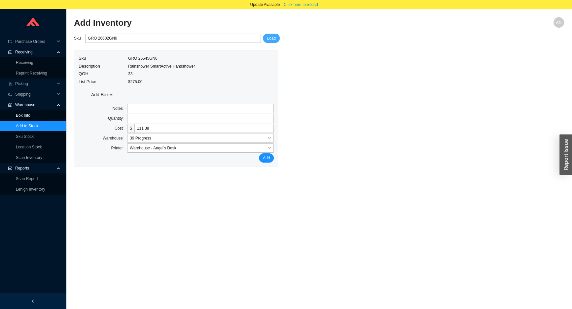
click at [271, 36] on span "Load" at bounding box center [271, 38] width 9 height 7
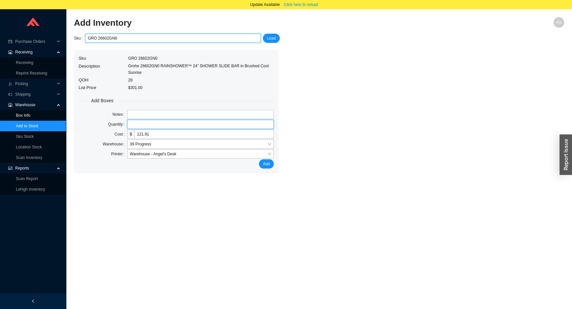
click at [158, 120] on input "tel" at bounding box center [200, 124] width 147 height 9
type input "1"
click at [259, 159] on button "Add" at bounding box center [266, 163] width 15 height 9
click at [125, 39] on input "GRO 26602GN0" at bounding box center [173, 38] width 170 height 9
type input "G"
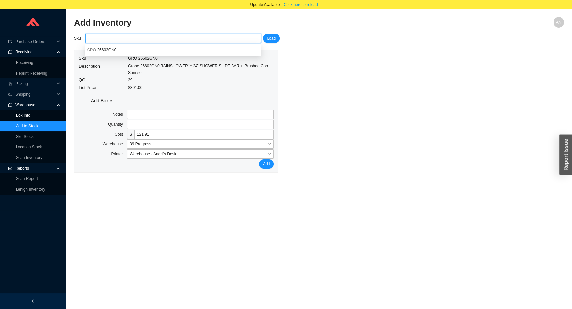
paste input "GRO 29423GN0"
type input "GRO 29423GN0"
click at [271, 35] on span "Load" at bounding box center [271, 38] width 9 height 7
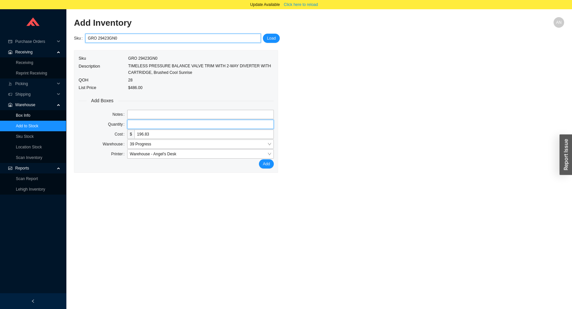
click at [133, 126] on input "tel" at bounding box center [200, 124] width 147 height 9
type input "1"
click at [259, 159] on button "Add" at bounding box center [266, 163] width 15 height 9
click at [119, 38] on input "GRO 29423GN0" at bounding box center [173, 38] width 170 height 9
type input "G"
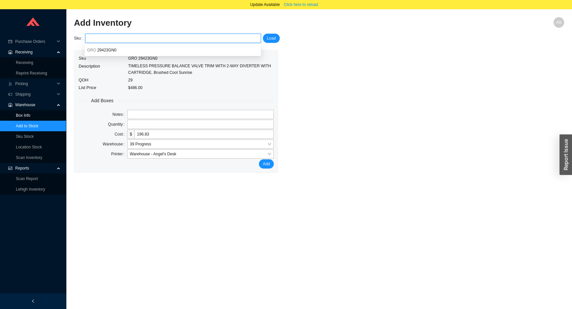
paste input "GRO 26635GN0"
type input "GRO 26635GN0"
click at [270, 36] on span "Load" at bounding box center [271, 38] width 9 height 7
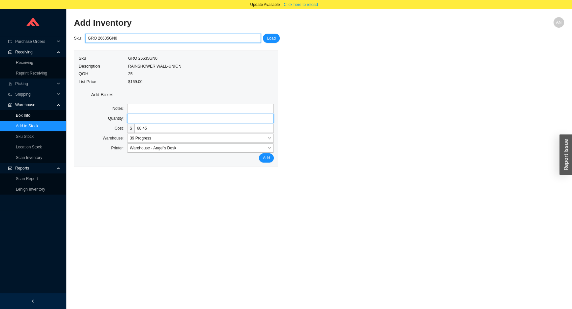
click at [134, 119] on input "tel" at bounding box center [200, 118] width 147 height 9
type input "1"
click at [259, 153] on button "Add" at bounding box center [266, 157] width 15 height 9
click at [121, 39] on input "GRO 26635GN0" at bounding box center [173, 38] width 170 height 9
type input "G"
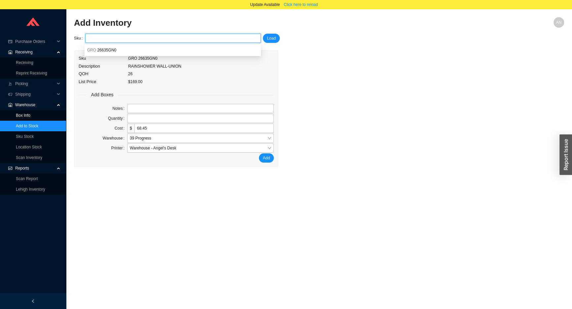
paste input "GRO 35117000"
type input "GRO 35117000"
click at [269, 38] on span "Load" at bounding box center [271, 38] width 9 height 7
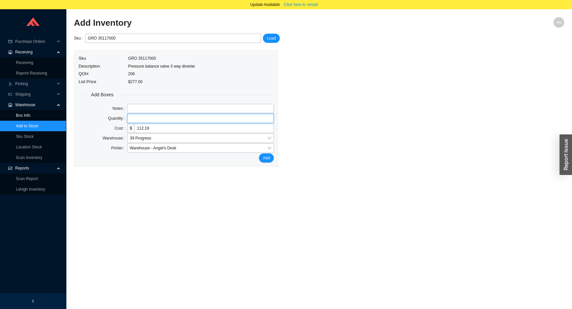
click at [143, 116] on input "tel" at bounding box center [200, 118] width 147 height 9
type input "1"
click at [259, 153] on button "Add" at bounding box center [266, 157] width 15 height 9
